Goal: Task Accomplishment & Management: Complete application form

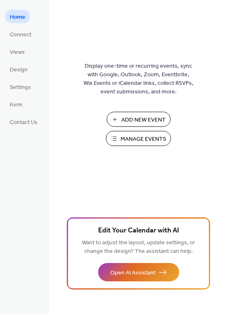
click at [151, 121] on span "Add New Event" at bounding box center [144, 120] width 44 height 9
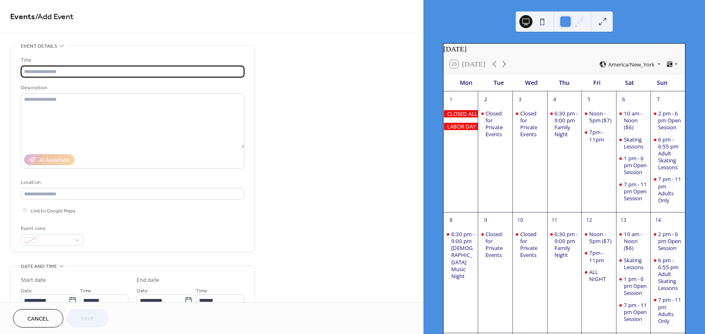
click at [50, 73] on input "text" at bounding box center [133, 72] width 224 height 12
type input "**********"
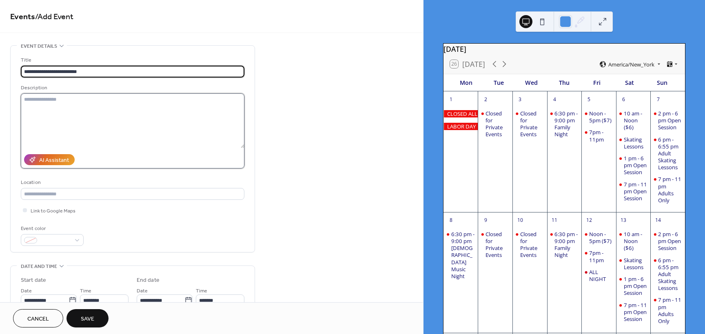
click at [44, 105] on textarea at bounding box center [133, 120] width 224 height 55
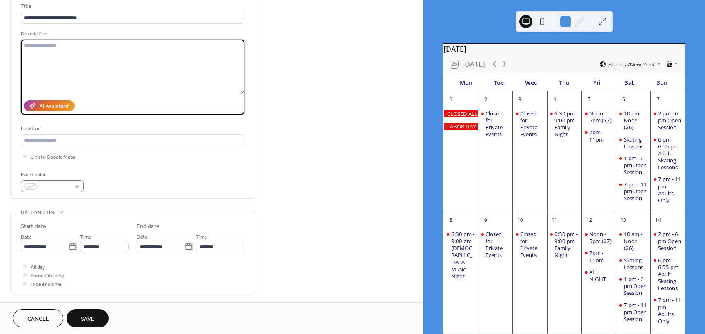
scroll to position [82, 0]
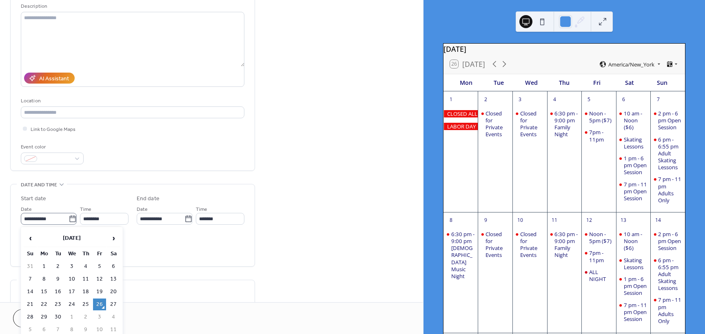
click at [71, 219] on icon at bounding box center [73, 219] width 8 height 8
click at [69, 219] on input "**********" at bounding box center [45, 219] width 48 height 12
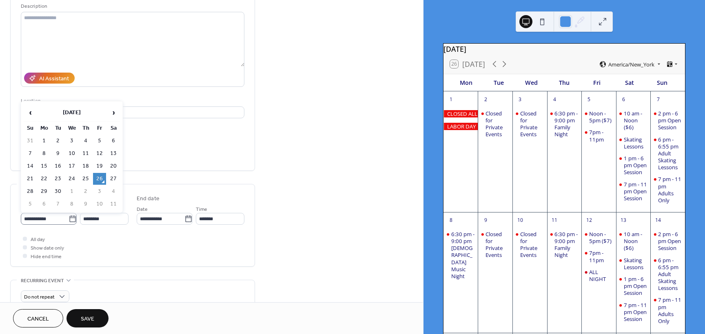
click at [71, 219] on icon at bounding box center [73, 219] width 8 height 8
click at [69, 219] on input "**********" at bounding box center [45, 219] width 48 height 12
click at [71, 219] on icon at bounding box center [73, 219] width 8 height 8
click at [69, 219] on input "**********" at bounding box center [45, 219] width 48 height 12
click at [111, 115] on span "›" at bounding box center [113, 112] width 12 height 16
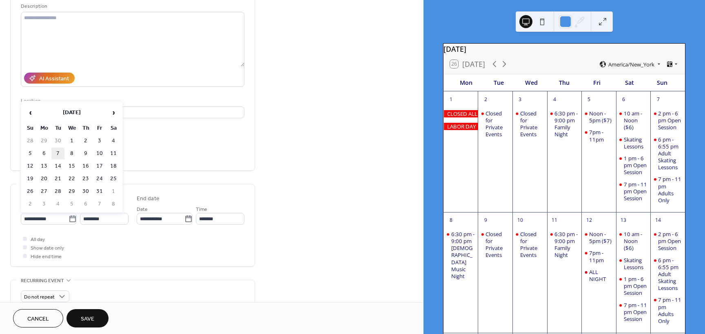
click at [58, 151] on td "7" at bounding box center [57, 154] width 13 height 12
type input "**********"
click at [24, 248] on div at bounding box center [25, 247] width 4 height 4
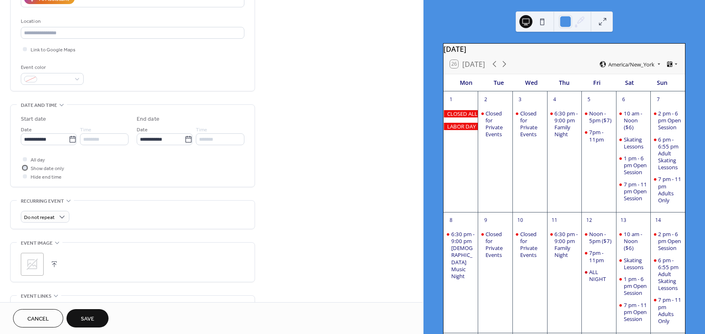
scroll to position [163, 0]
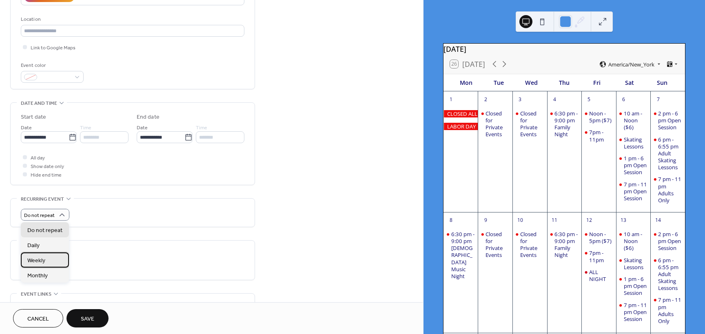
click at [51, 259] on div "Weekly" at bounding box center [45, 259] width 48 height 15
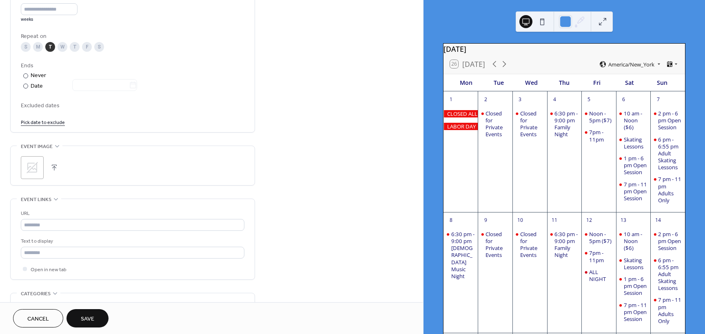
scroll to position [408, 0]
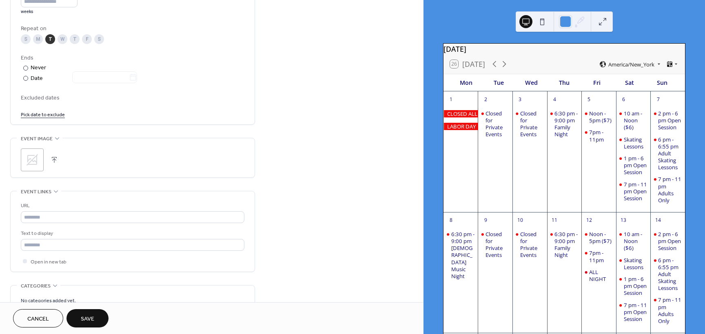
click at [93, 321] on span "Save" at bounding box center [87, 319] width 13 height 9
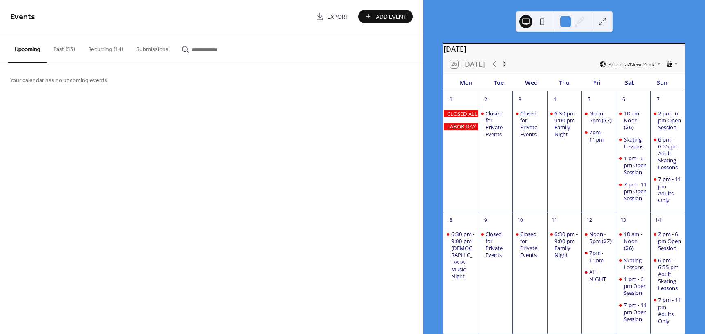
click at [506, 69] on icon at bounding box center [504, 64] width 10 height 10
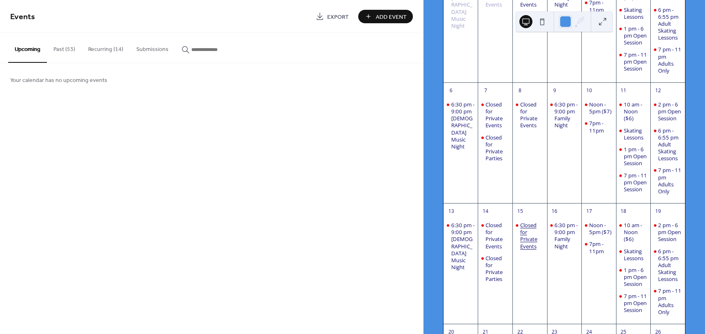
scroll to position [122, 0]
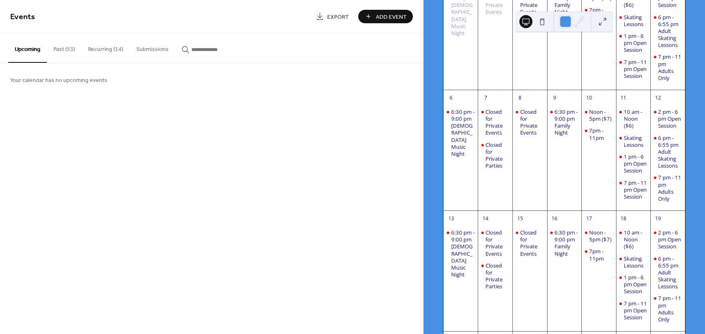
click at [500, 104] on div "7" at bounding box center [495, 97] width 35 height 14
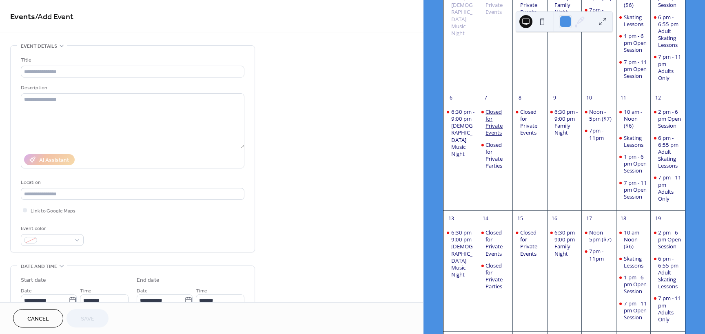
click at [503, 135] on div "Closed for Private Events" at bounding box center [497, 123] width 24 height 28
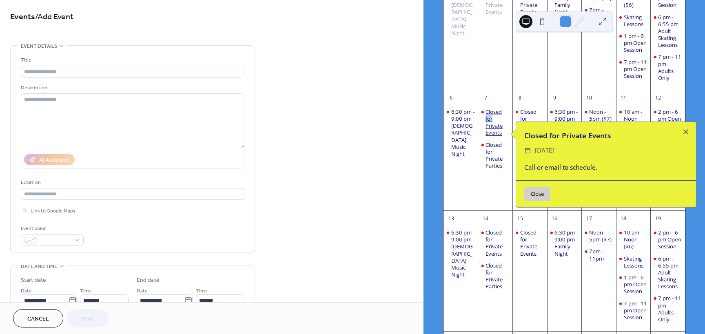
click at [503, 135] on div "Closed for Private Events" at bounding box center [497, 123] width 24 height 28
click at [536, 193] on button "Close" at bounding box center [537, 194] width 26 height 15
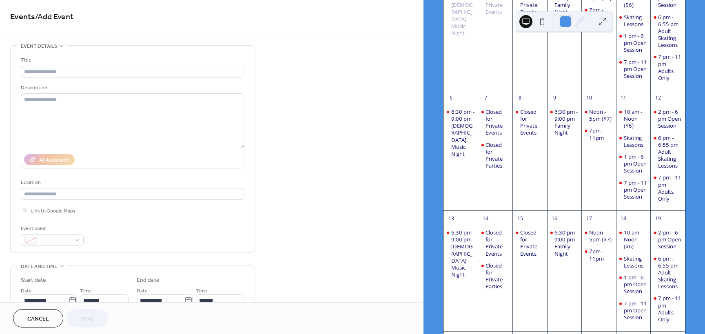
click at [536, 193] on div "Closed for Private Events" at bounding box center [529, 155] width 35 height 103
click at [497, 165] on div "Closed for Private Parties" at bounding box center [497, 156] width 24 height 28
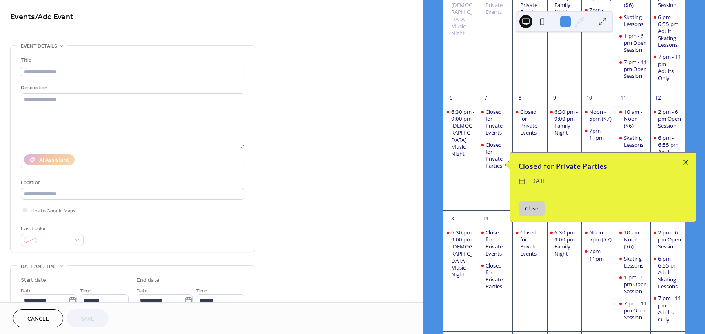
click at [686, 164] on div at bounding box center [685, 162] width 11 height 11
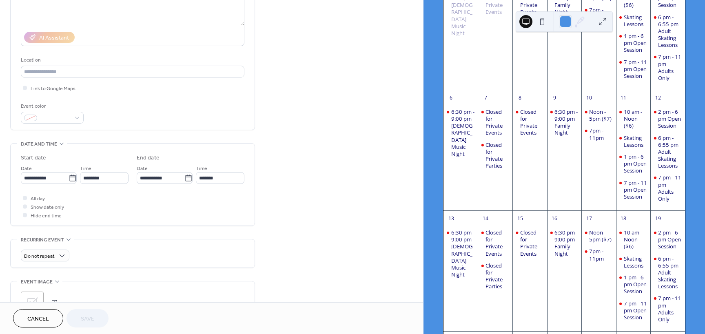
scroll to position [0, 0]
click at [503, 164] on div "Closed for Private Parties" at bounding box center [497, 156] width 24 height 28
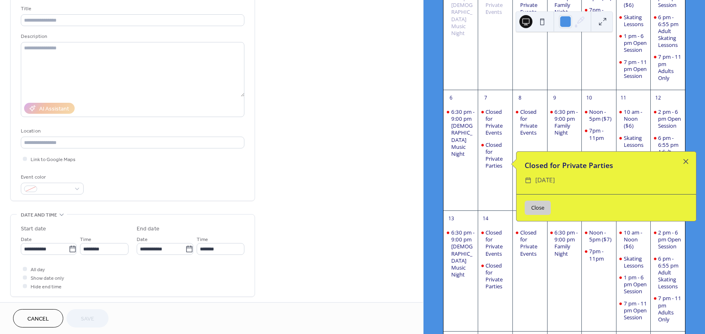
scroll to position [0, 0]
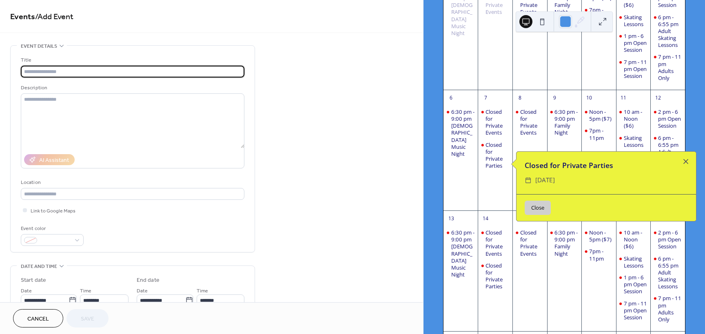
click at [38, 73] on input "text" at bounding box center [133, 72] width 224 height 12
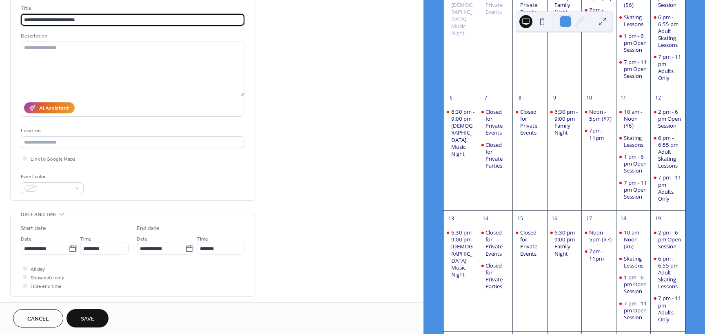
scroll to position [82, 0]
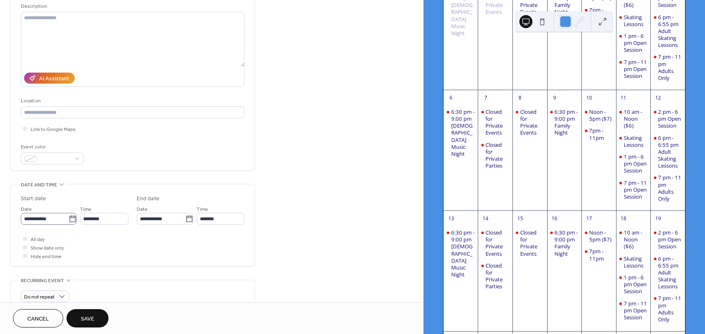
type input "**********"
click at [69, 221] on icon at bounding box center [73, 219] width 8 height 8
click at [69, 221] on input "**********" at bounding box center [45, 219] width 48 height 12
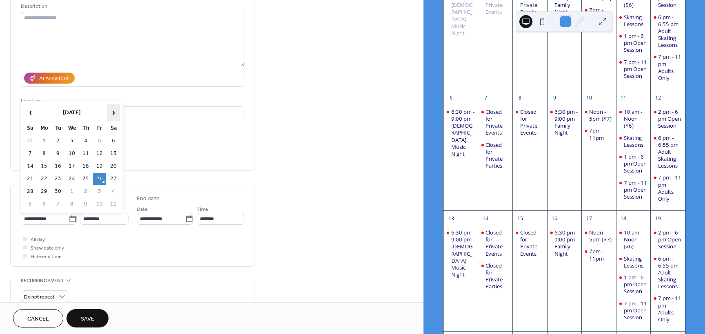
click at [116, 115] on span "›" at bounding box center [113, 112] width 12 height 16
click at [58, 128] on th "Tu" at bounding box center [57, 128] width 13 height 12
click at [56, 152] on td "7" at bounding box center [57, 154] width 13 height 12
type input "**********"
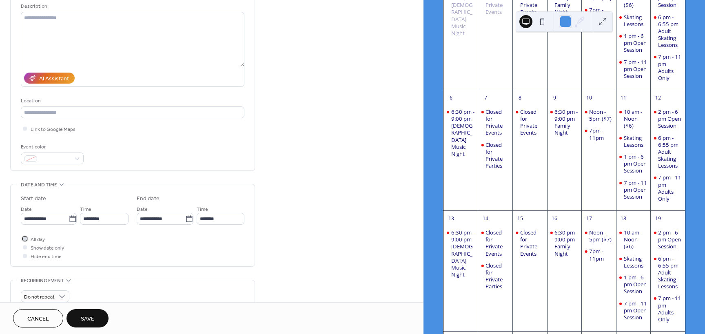
click at [25, 238] on div at bounding box center [25, 239] width 4 height 4
click at [26, 248] on div at bounding box center [25, 247] width 4 height 4
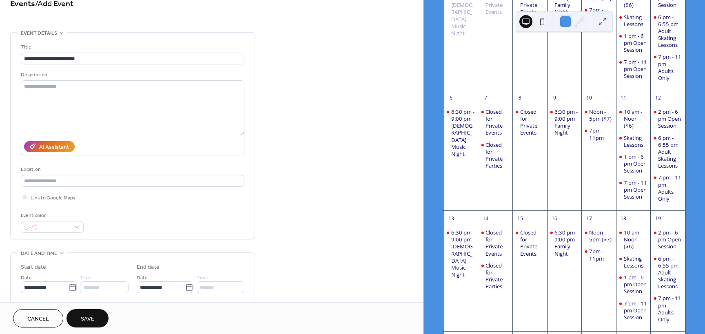
scroll to position [0, 0]
